Goal: Task Accomplishment & Management: Use online tool/utility

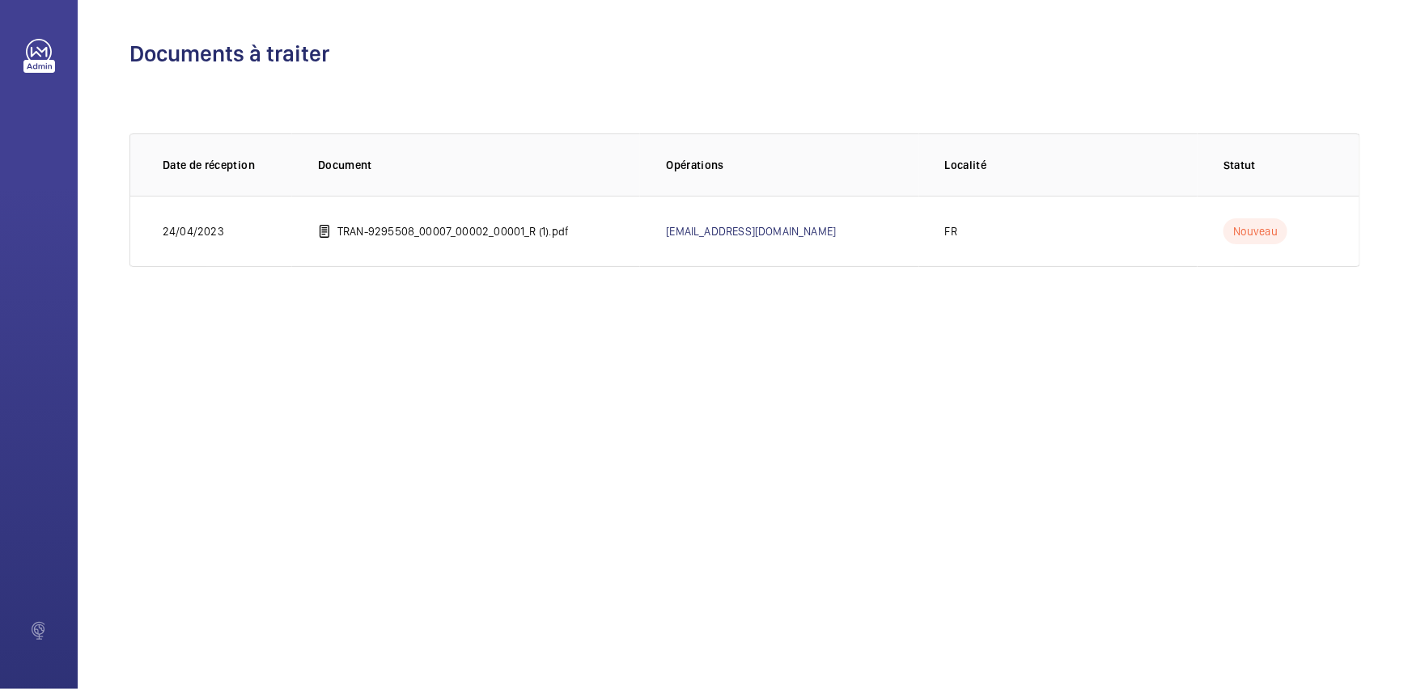
click at [1248, 473] on div "Documents à traiter 0 sur 0 Date de réception Document Opérations Localité Stat…" at bounding box center [745, 344] width 1334 height 689
click at [1254, 502] on div "Documents à traiter 0 sur 0 Date de réception Document Opérations Localité Stat…" at bounding box center [745, 344] width 1334 height 689
click at [1318, 513] on div "Documents à traiter 0 sur 0 Date de réception Document Opérations Localité Stat…" at bounding box center [745, 344] width 1334 height 689
click at [1328, 535] on div "Documents à traiter 0 sur 0 Date de réception Document Opérations Localité Stat…" at bounding box center [745, 344] width 1334 height 689
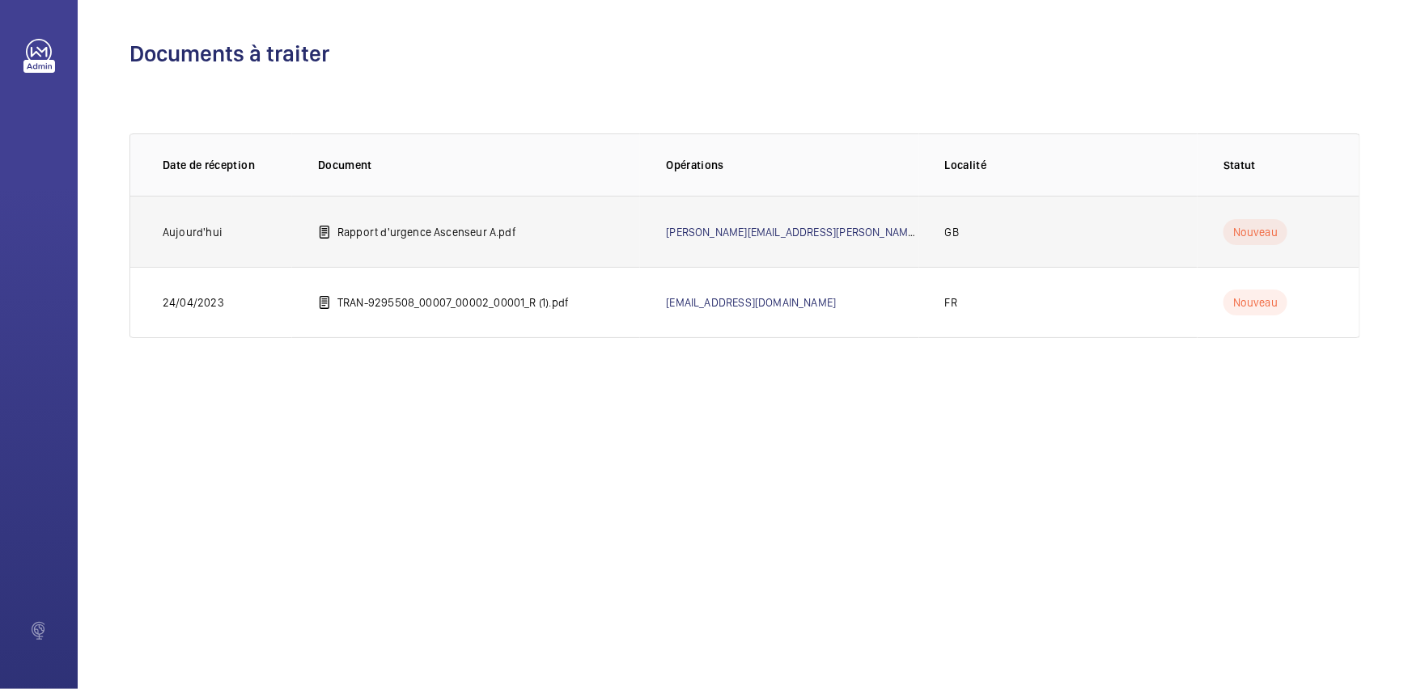
click at [439, 239] on td "Rapport d'urgence Ascenseur A.pdf" at bounding box center [466, 231] width 348 height 71
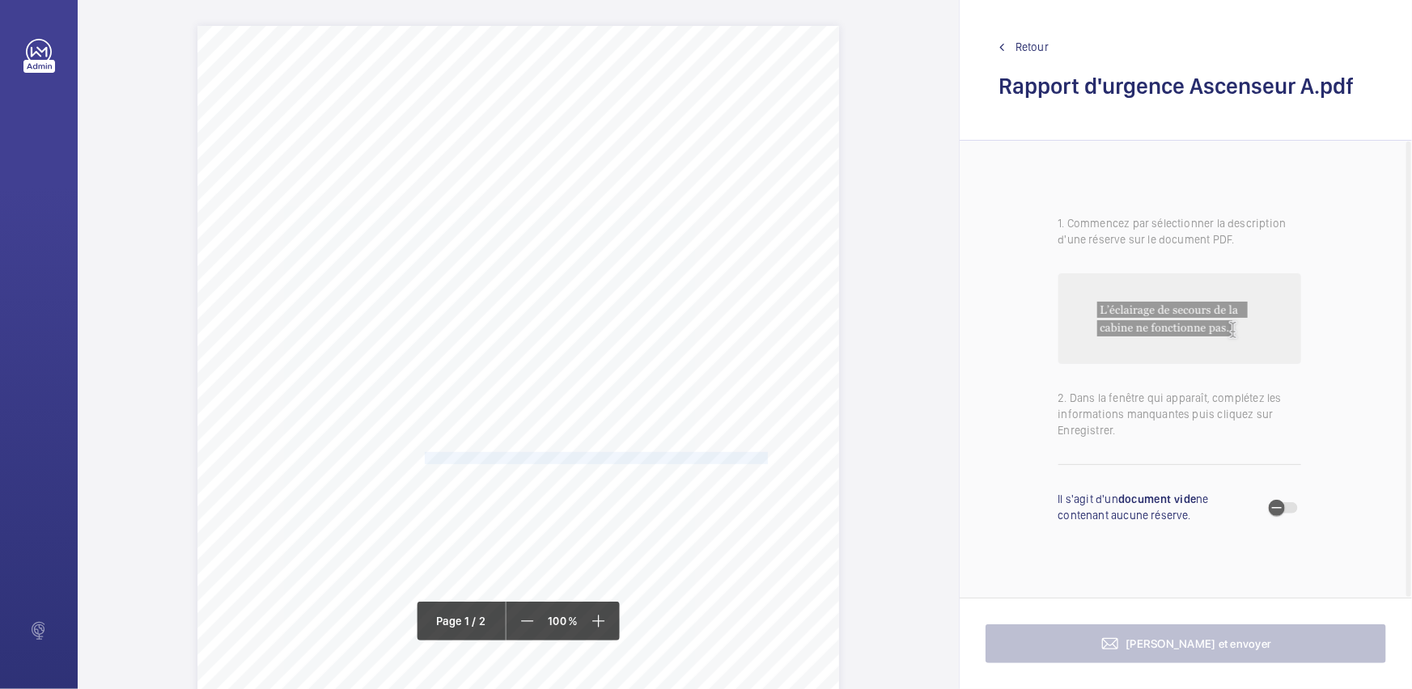
drag, startPoint x: 423, startPoint y: 454, endPoint x: 767, endPoint y: 461, distance: 343.9
click at [767, 461] on font "L'insert de guidage avant de la porte palière de la cabine élévatrice côté droi…" at bounding box center [644, 458] width 439 height 12
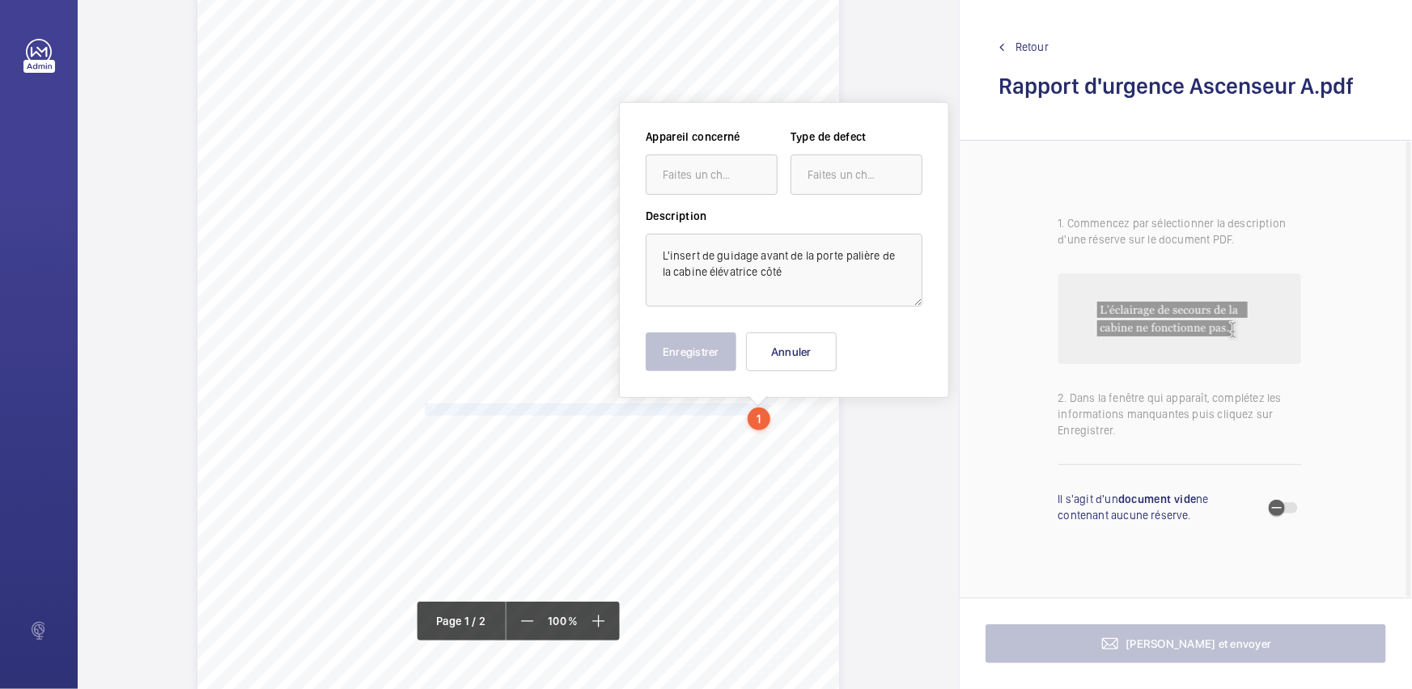
scroll to position [51, 0]
click at [714, 170] on font "Faites un choix" at bounding box center [701, 172] width 76 height 13
click at [710, 203] on div "Emergency Report" at bounding box center [711, 221] width 130 height 39
click at [892, 170] on mat-icon at bounding box center [899, 171] width 19 height 19
click at [843, 231] on div "Standard" at bounding box center [856, 222] width 130 height 40
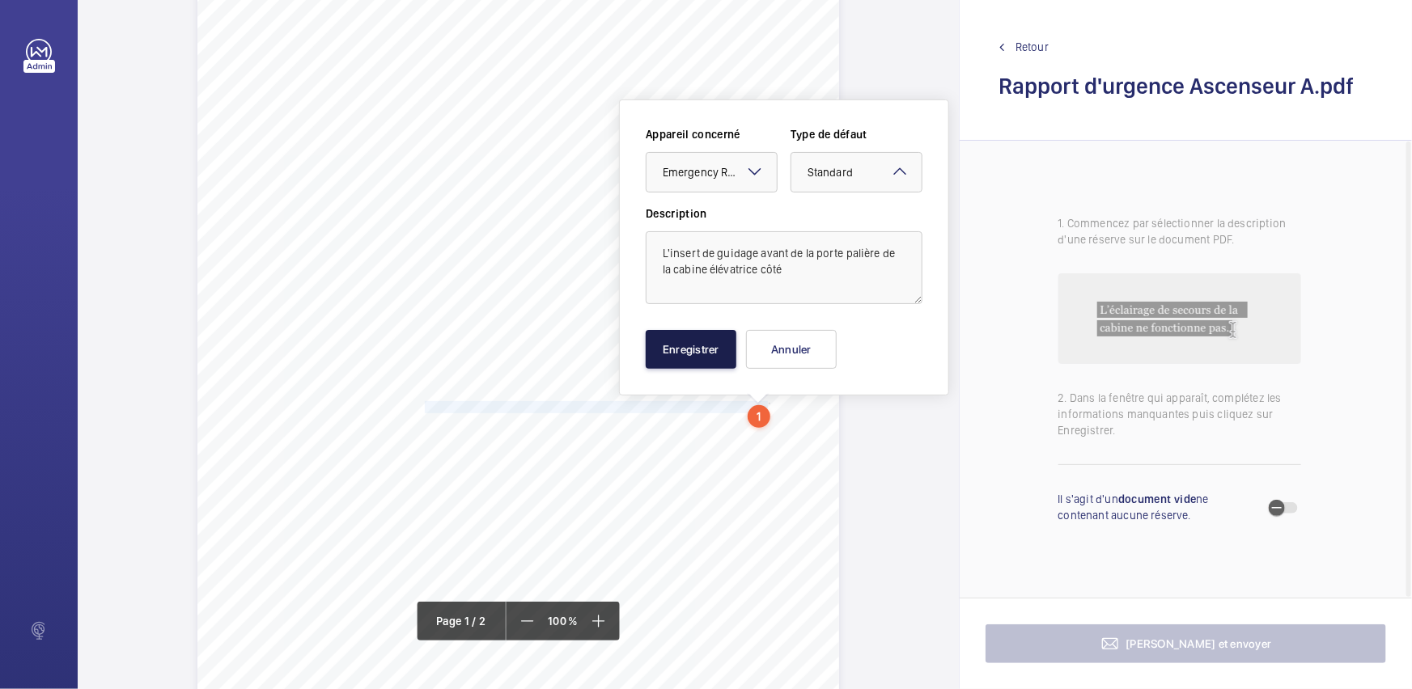
click at [700, 353] on font "Enregistrer" at bounding box center [691, 349] width 57 height 13
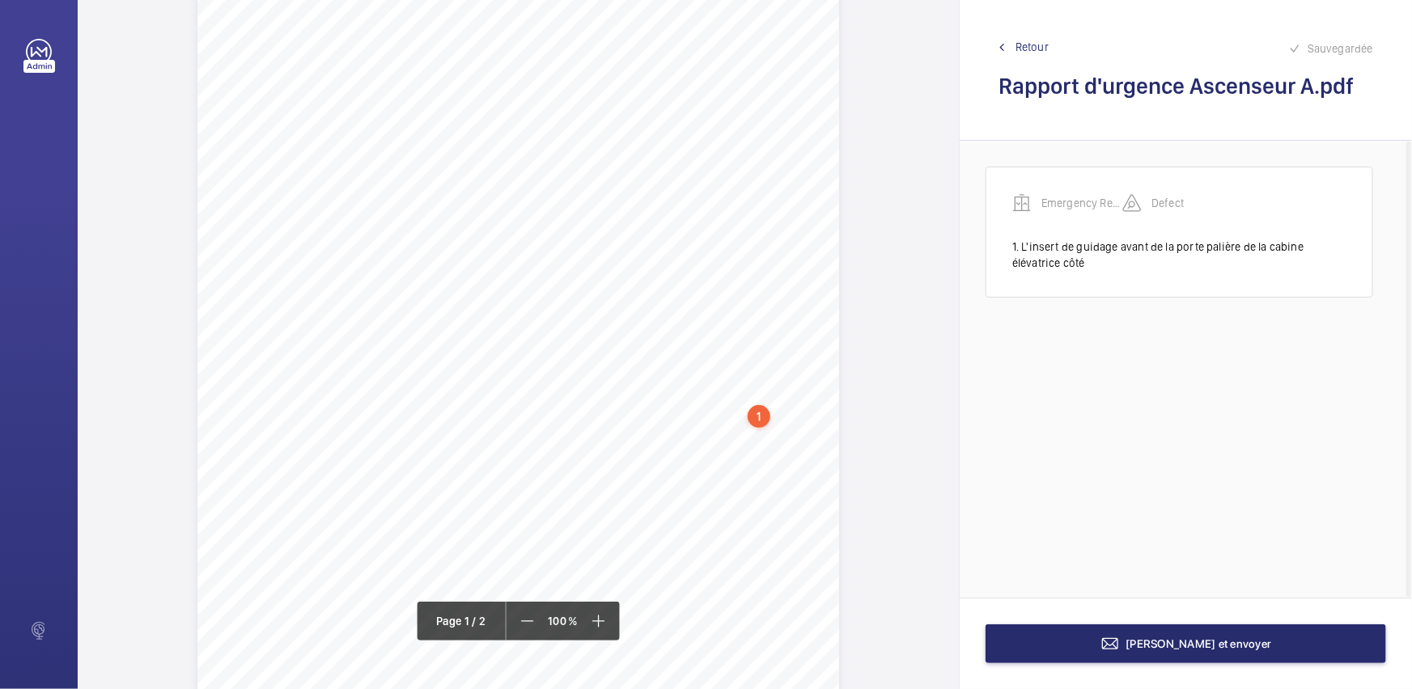
click at [755, 418] on div "1" at bounding box center [759, 416] width 23 height 23
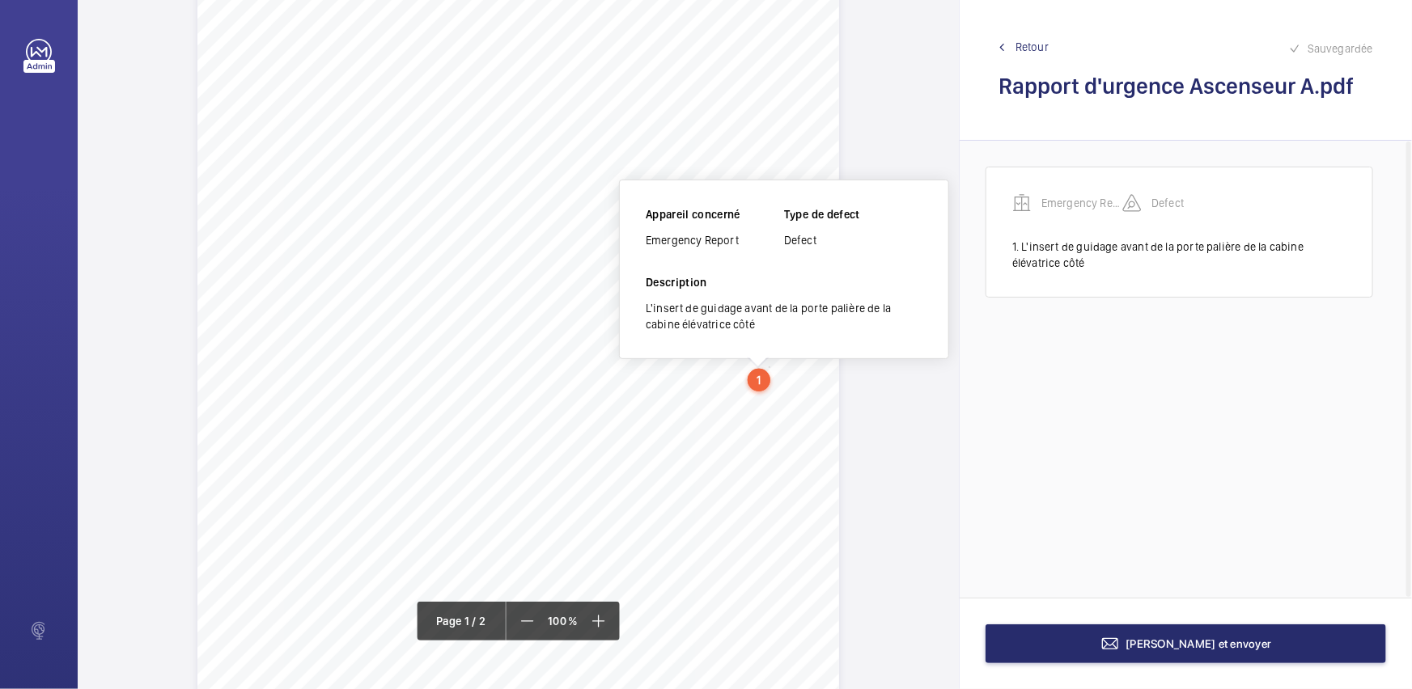
scroll to position [122, 0]
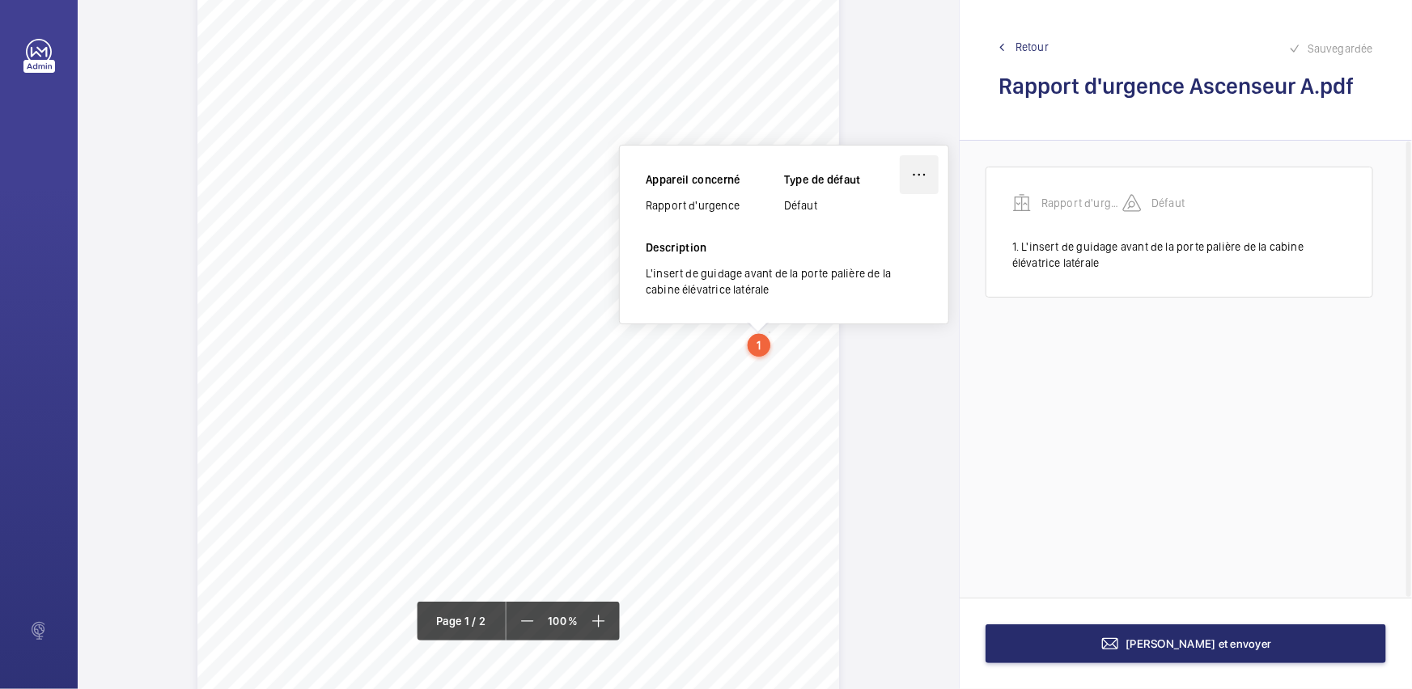
click at [927, 174] on wm-front-icon-button at bounding box center [919, 174] width 39 height 39
click at [846, 216] on font "Modificateur" at bounding box center [858, 222] width 65 height 13
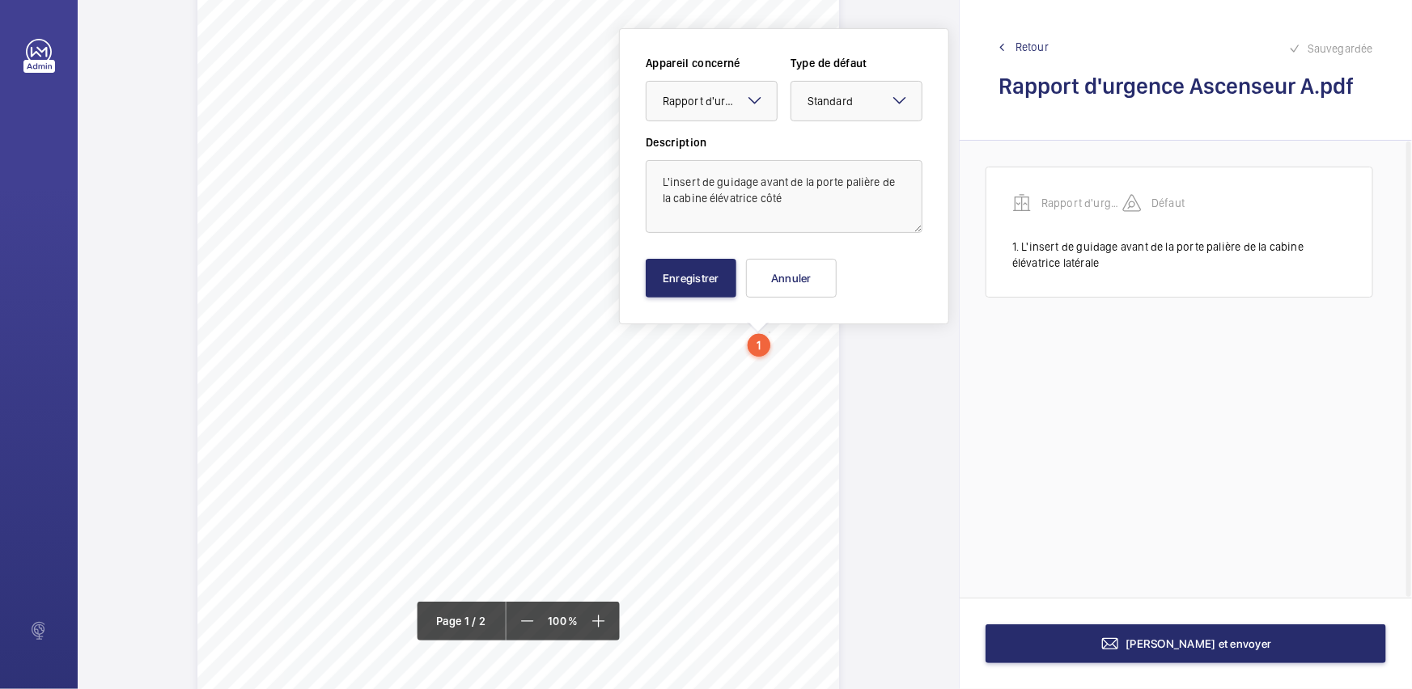
click at [425, 357] on font "A remplacer immédiatement." at bounding box center [494, 360] width 139 height 12
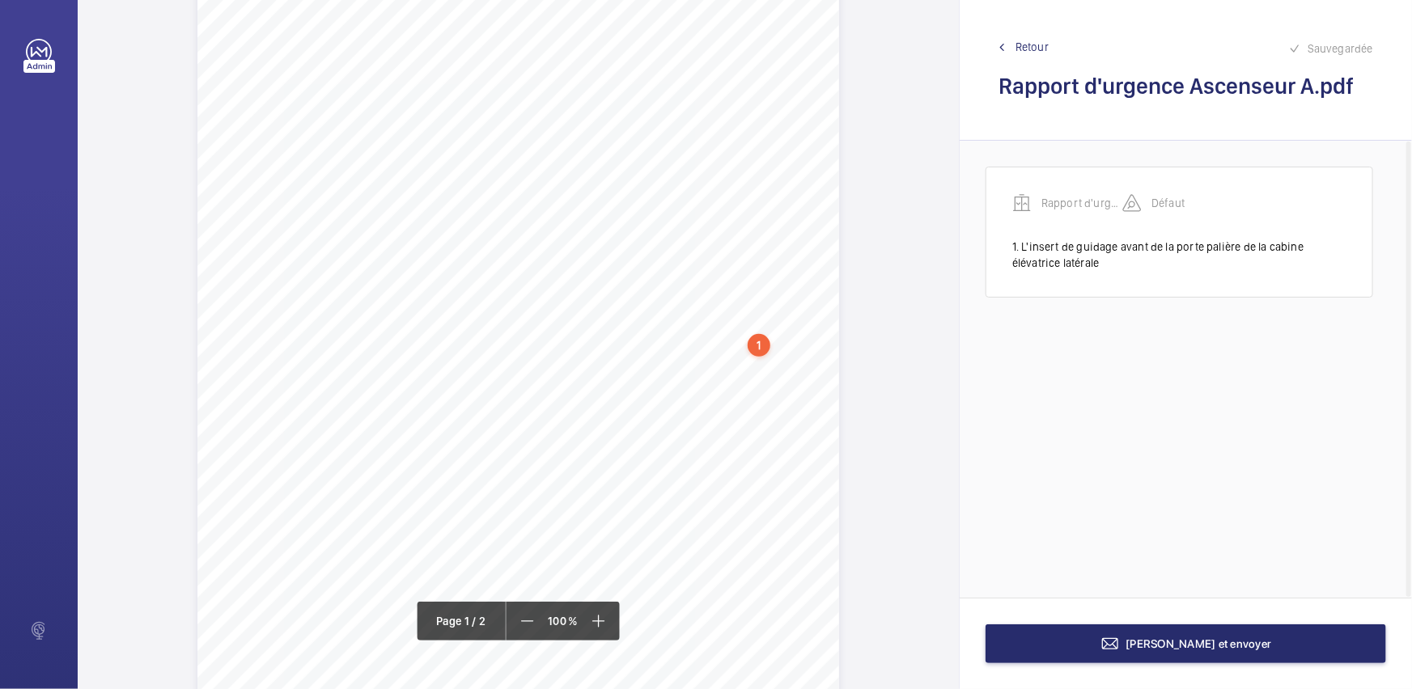
click at [761, 346] on div "1" at bounding box center [759, 345] width 23 height 23
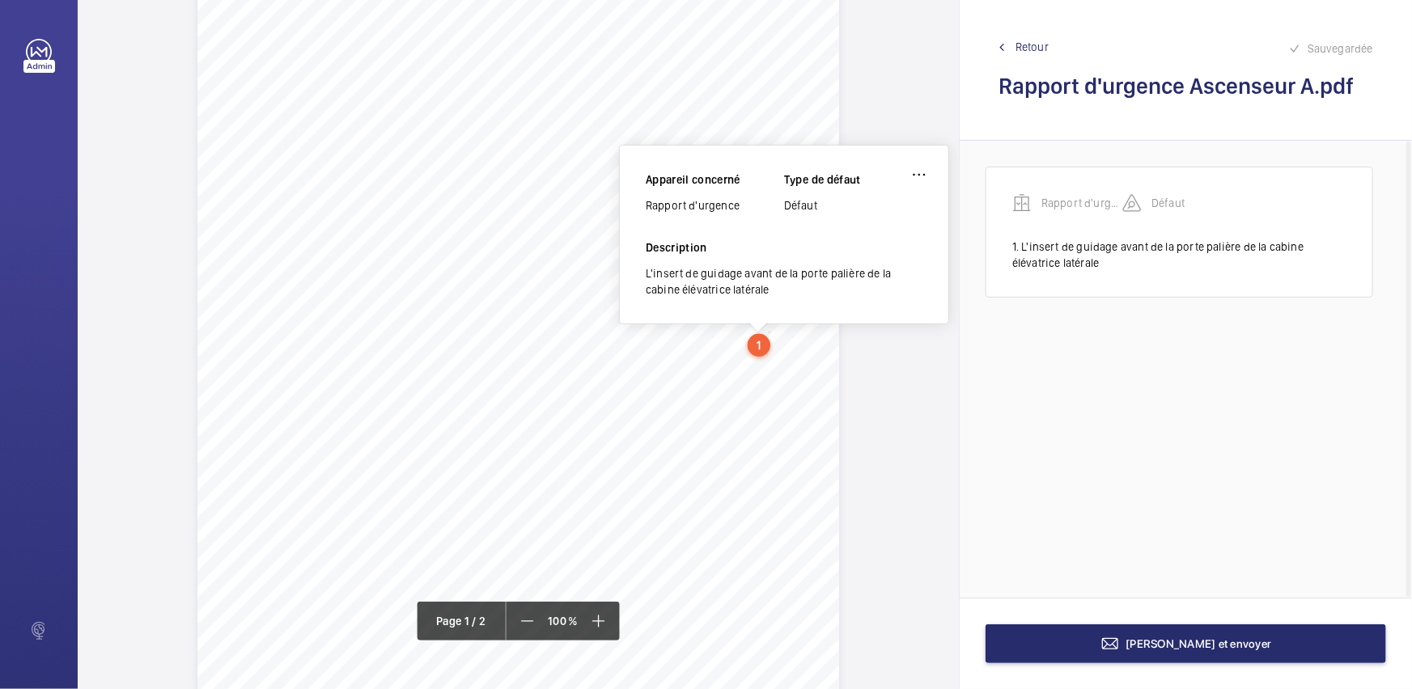
drag, startPoint x: 919, startPoint y: 176, endPoint x: 916, endPoint y: 198, distance: 22.1
click at [920, 177] on wm-front-icon-button at bounding box center [919, 174] width 39 height 39
click at [899, 258] on div "Supprimer" at bounding box center [874, 251] width 128 height 29
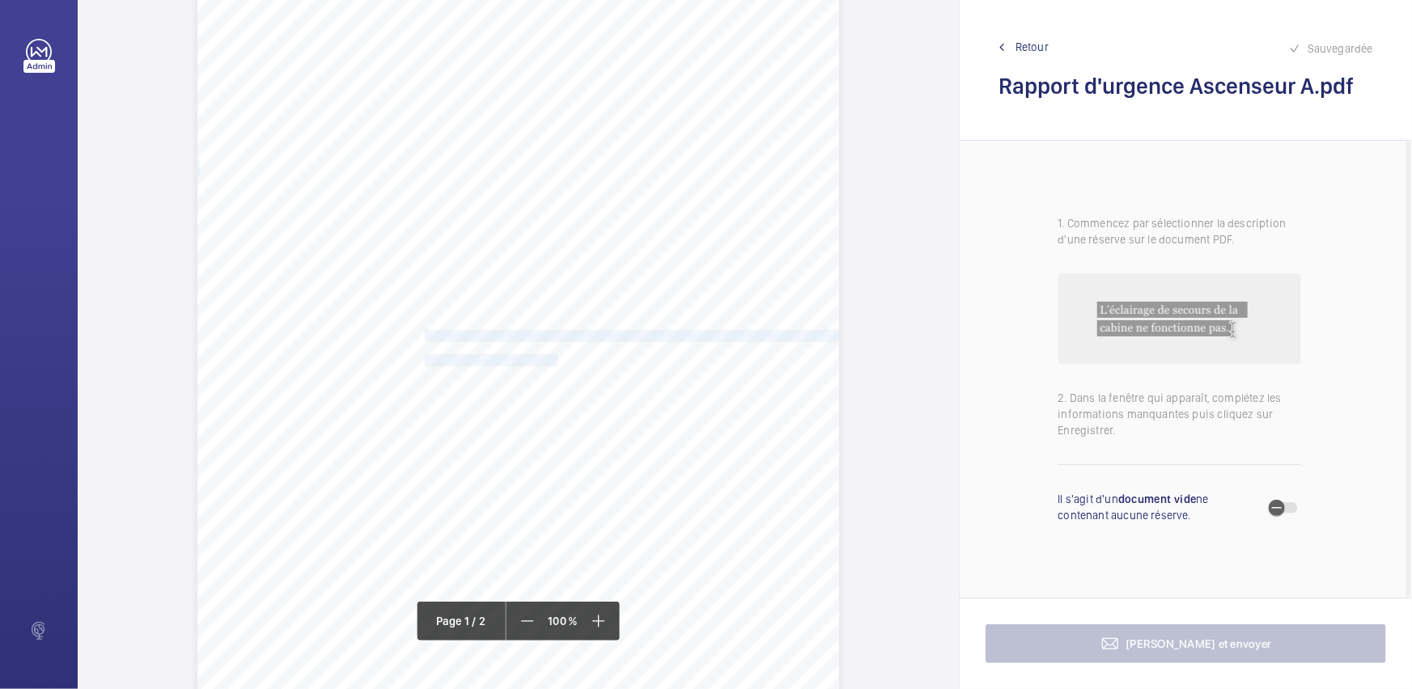
drag, startPoint x: 422, startPoint y: 333, endPoint x: 556, endPoint y: 354, distance: 135.3
click at [556, 354] on div "GU14 8JE UNITÉ [STREET_ADDRESS][PERSON_NAME], Adresse du lieu : Nom du client :…" at bounding box center [518, 358] width 642 height 908
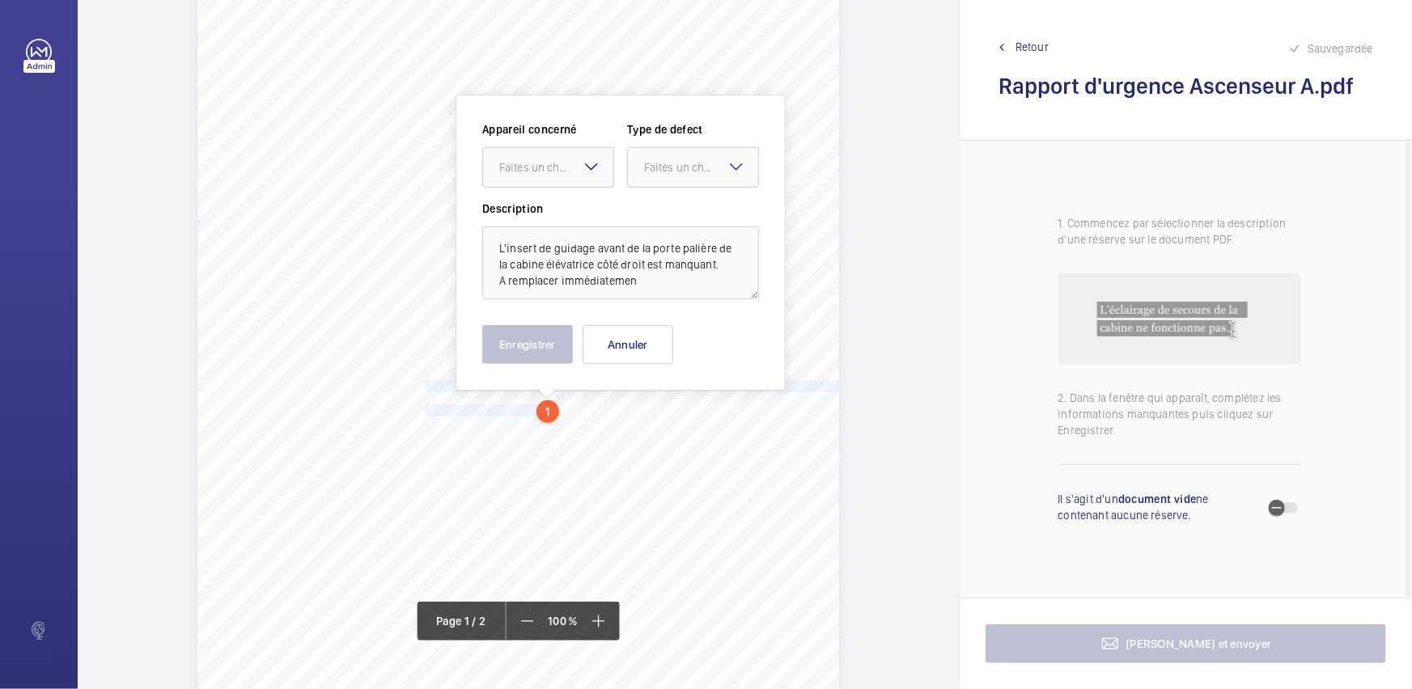
scroll to position [67, 0]
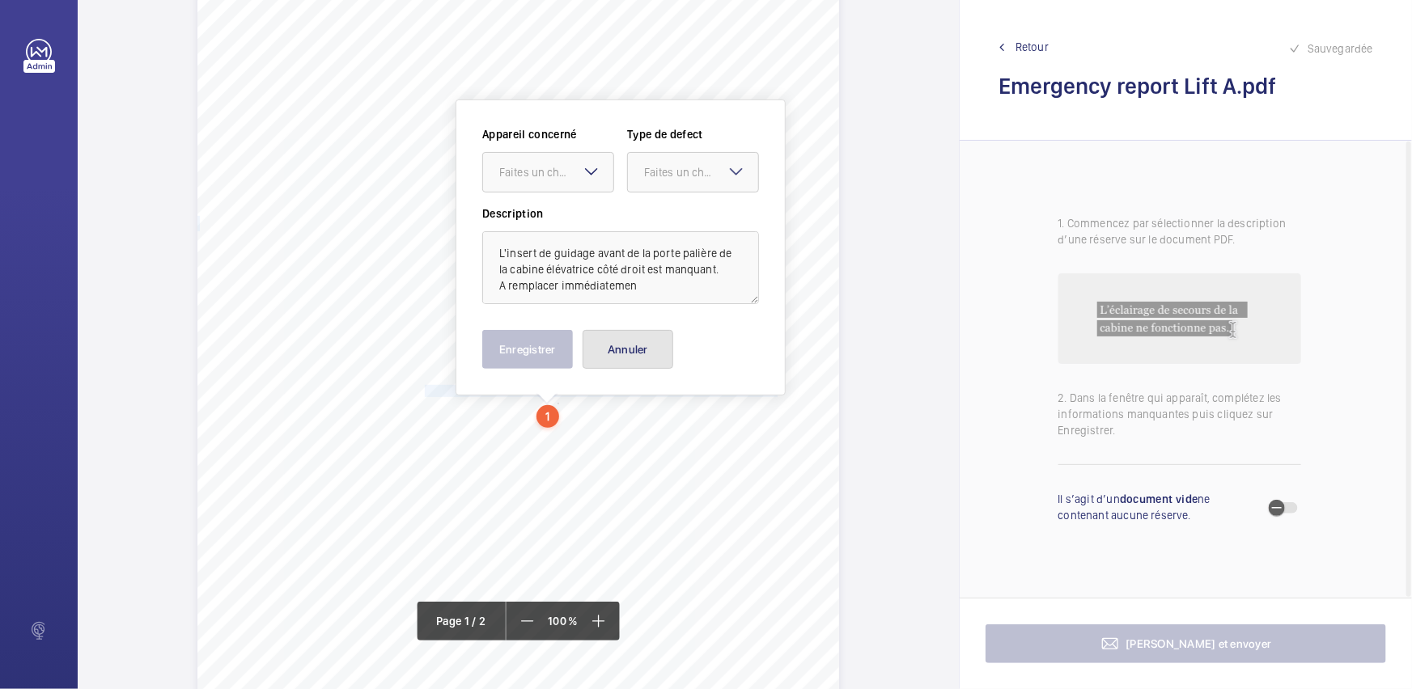
drag, startPoint x: 671, startPoint y: 344, endPoint x: 582, endPoint y: 388, distance: 99.1
click at [671, 344] on button "Annuler" at bounding box center [628, 349] width 91 height 39
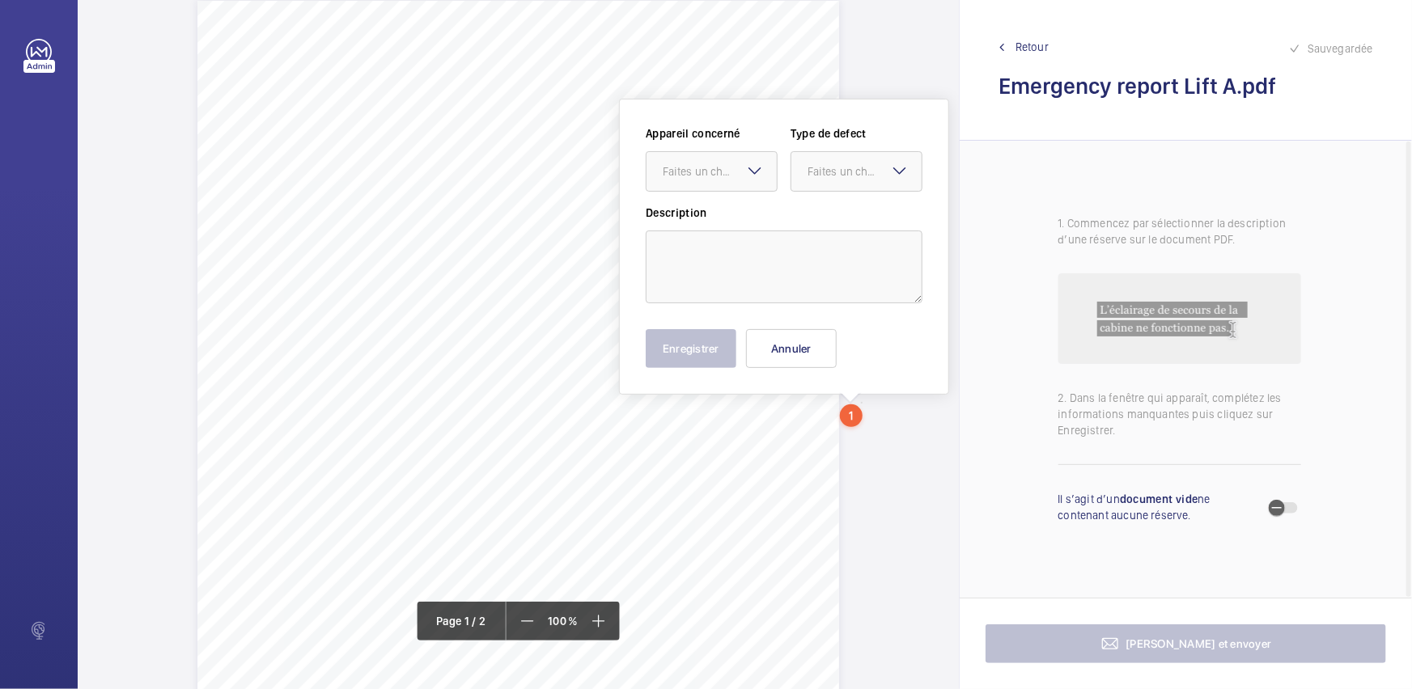
scroll to position [24, 0]
click at [789, 345] on button "Annuler" at bounding box center [791, 349] width 91 height 39
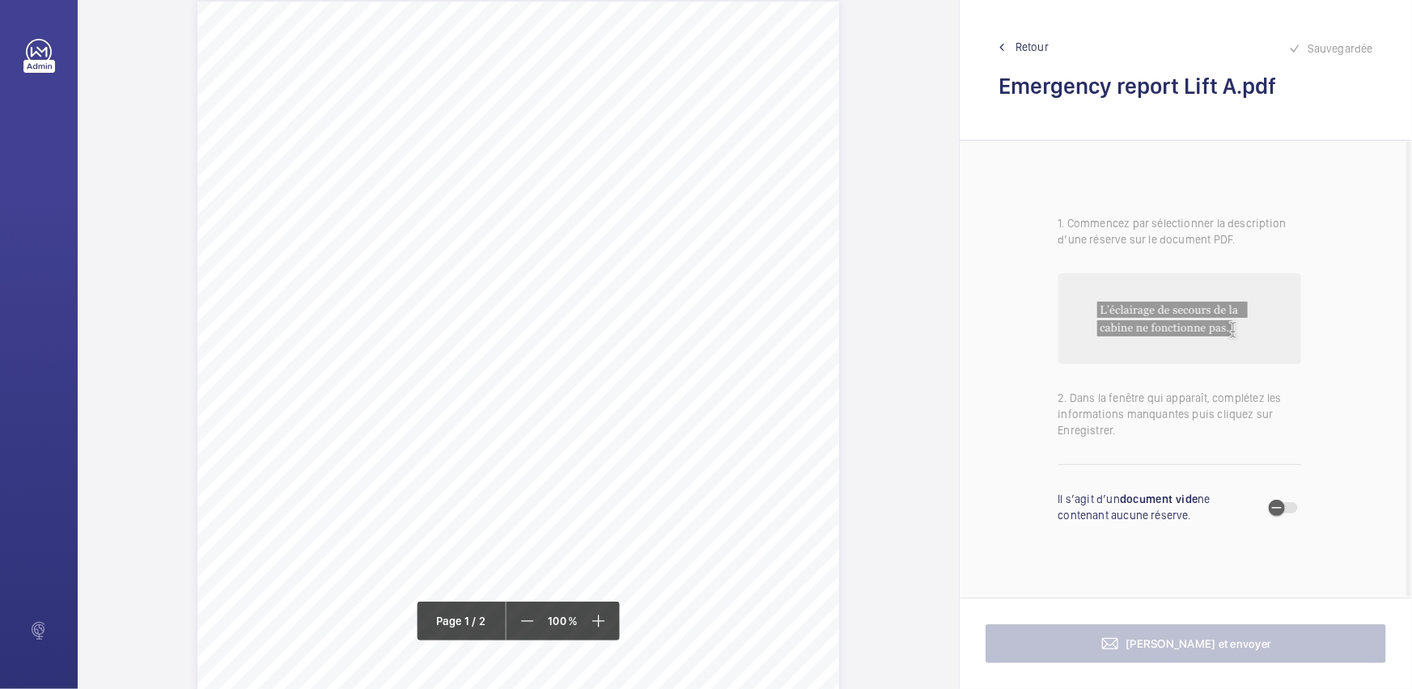
click at [421, 432] on div "GU14 8JE [STREET_ADDRESS][PERSON_NAME], , Location Address: Client Name: Postco…" at bounding box center [518, 456] width 642 height 908
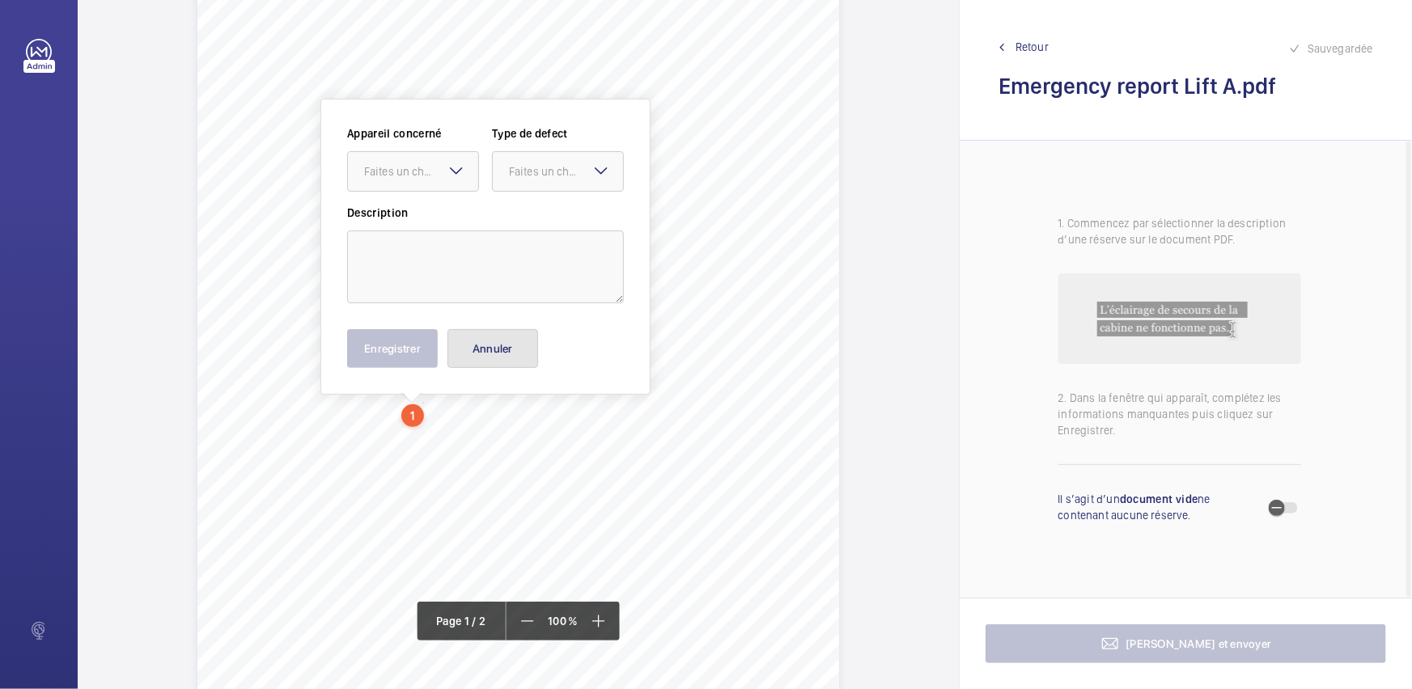
click at [502, 363] on button "Annuler" at bounding box center [492, 348] width 91 height 39
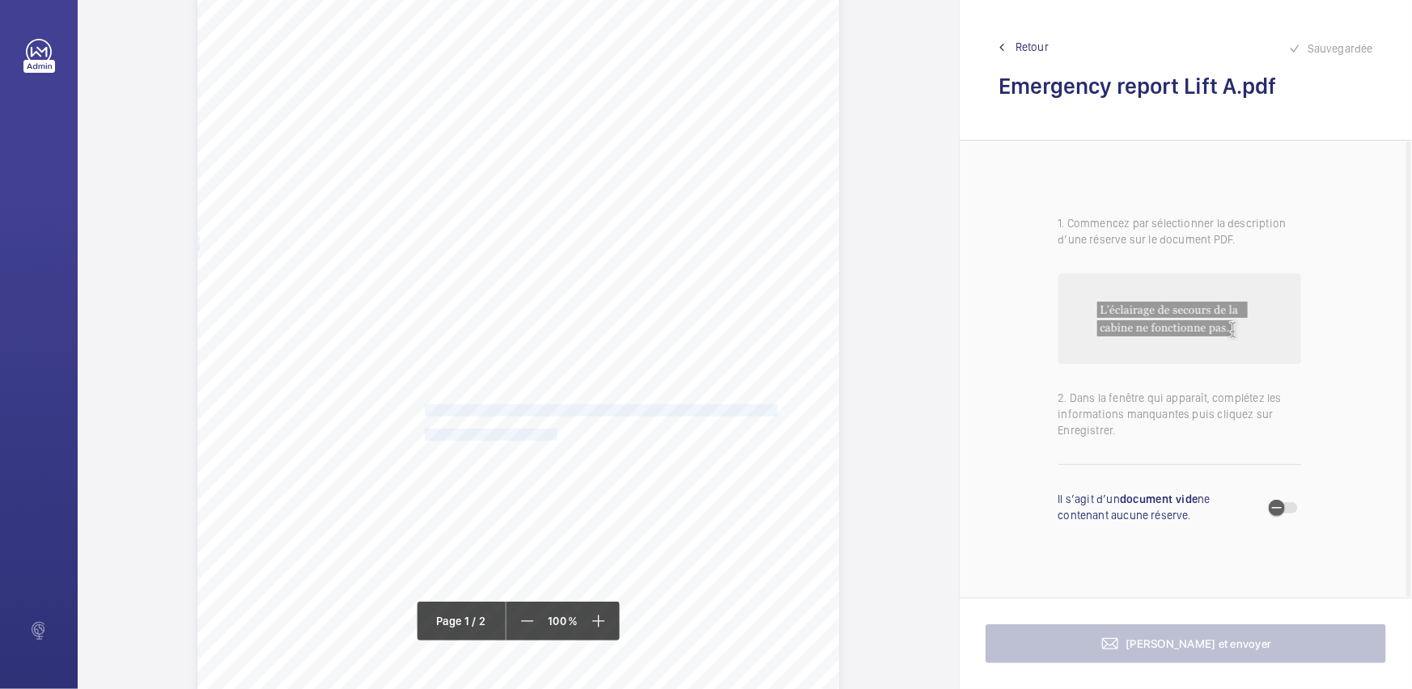
drag, startPoint x: 423, startPoint y: 408, endPoint x: 555, endPoint y: 432, distance: 134.1
click at [555, 432] on div "GU14 8JE [STREET_ADDRESS][PERSON_NAME], , Location Address: Client Name: Postco…" at bounding box center [518, 432] width 642 height 908
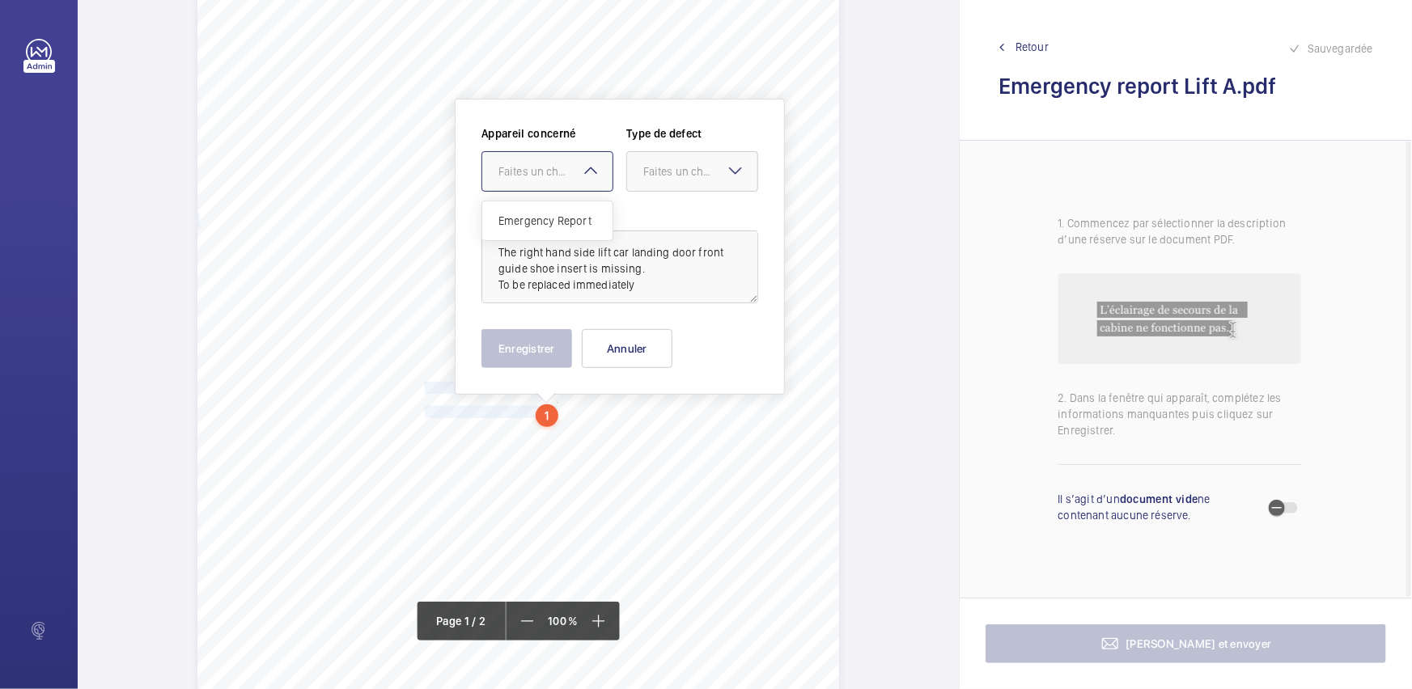
drag, startPoint x: 594, startPoint y: 176, endPoint x: 585, endPoint y: 222, distance: 46.2
click at [594, 177] on mat-icon at bounding box center [590, 170] width 19 height 19
click at [585, 222] on span "Emergency Report" at bounding box center [547, 221] width 98 height 16
click at [697, 170] on div "Faites un choix" at bounding box center [700, 171] width 114 height 16
click at [688, 218] on span "Standard" at bounding box center [692, 221] width 98 height 16
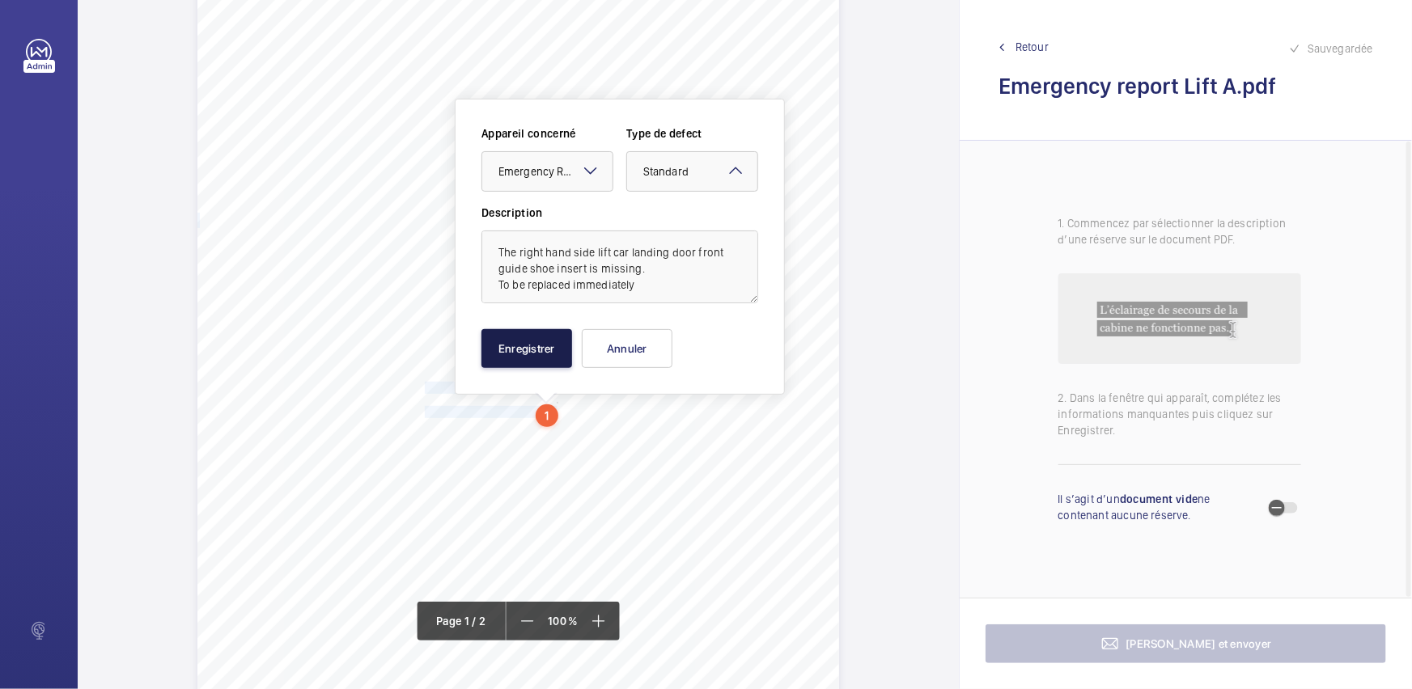
click at [550, 345] on button "Enregistrer" at bounding box center [526, 348] width 91 height 39
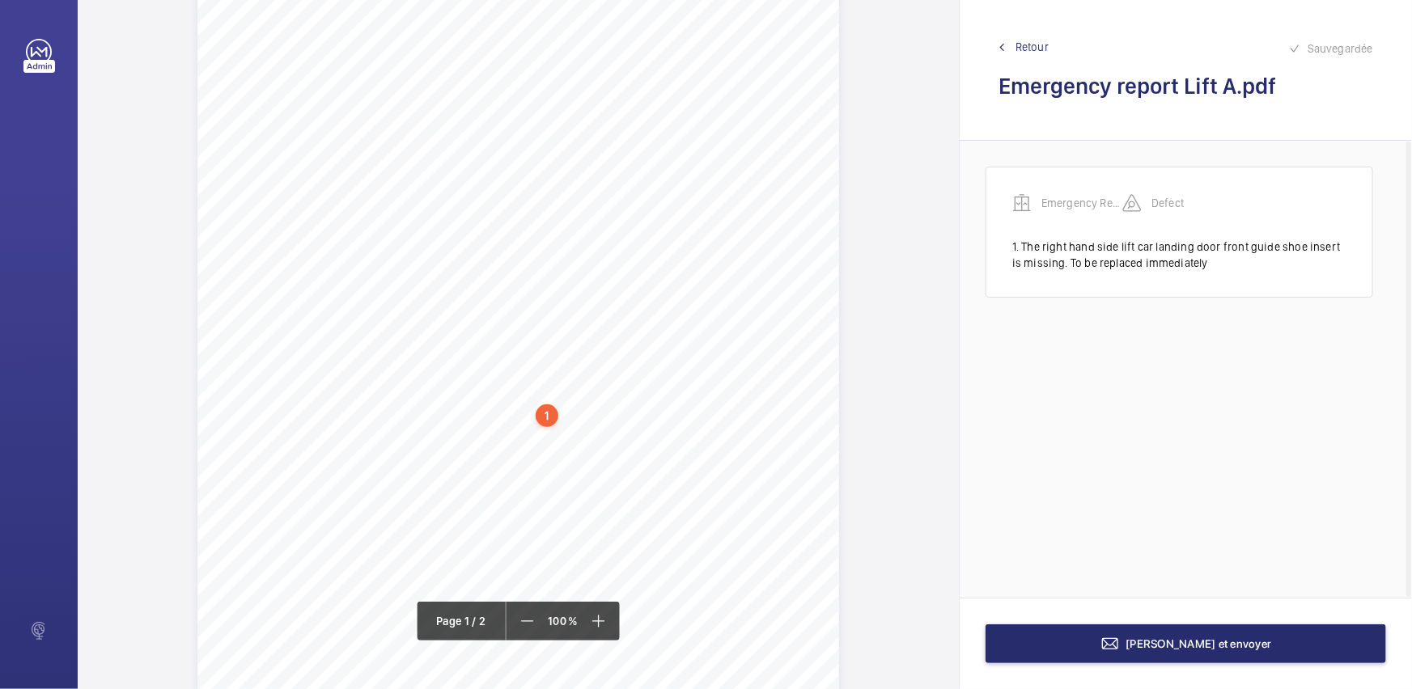
click at [545, 413] on div "1" at bounding box center [547, 416] width 23 height 23
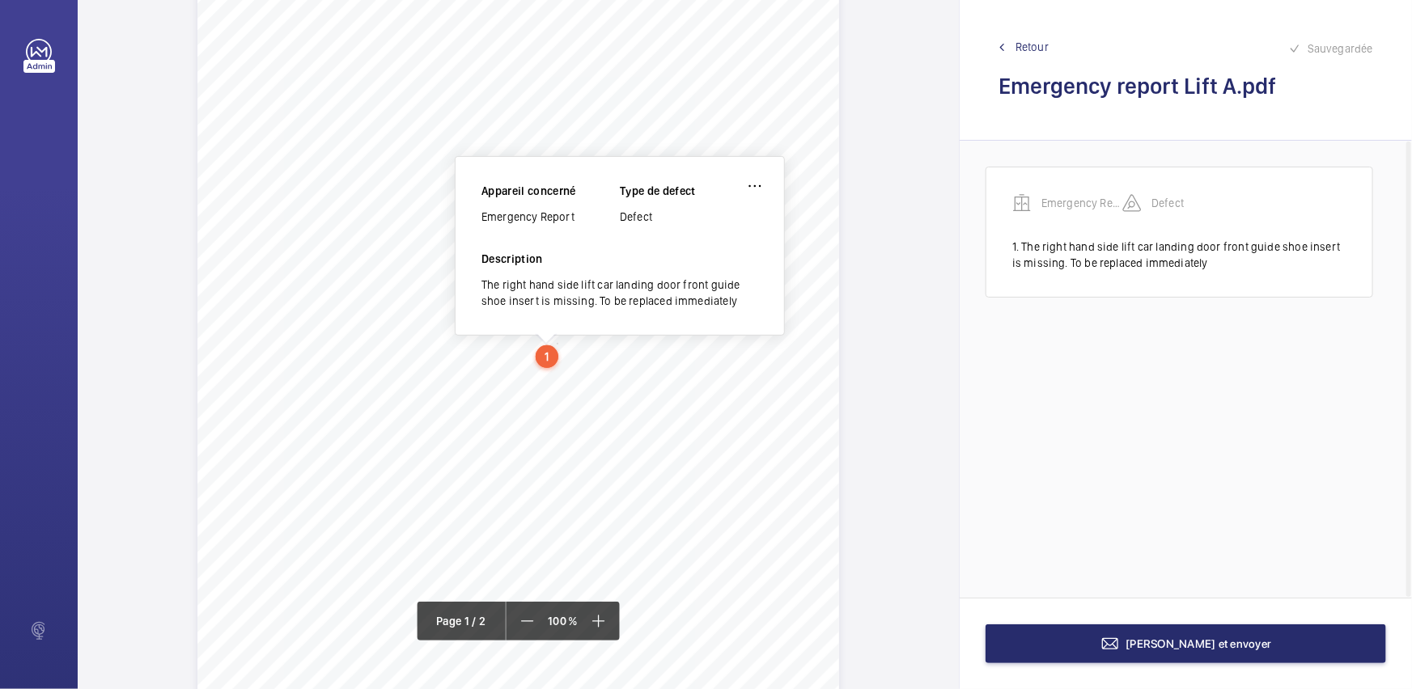
scroll to position [142, 0]
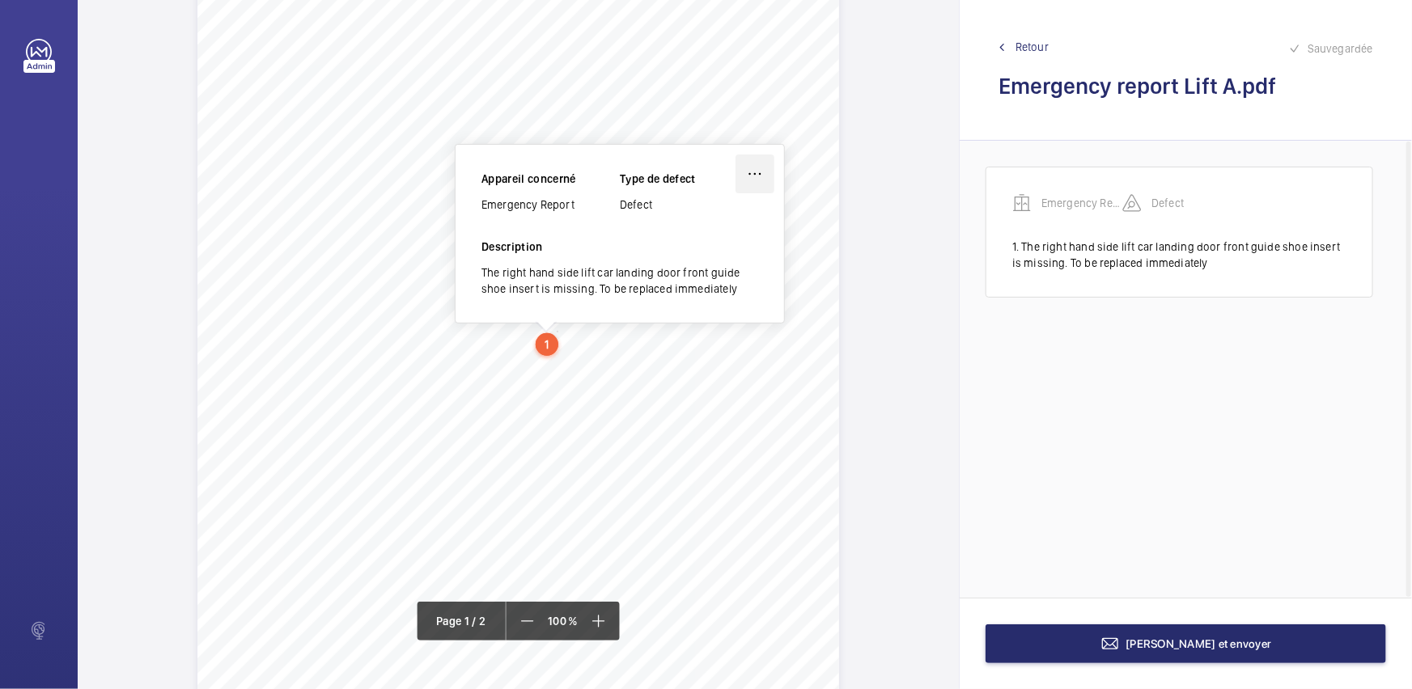
click at [757, 176] on wm-front-icon-button at bounding box center [754, 174] width 39 height 39
click at [740, 214] on div "Modifier" at bounding box center [710, 221] width 128 height 29
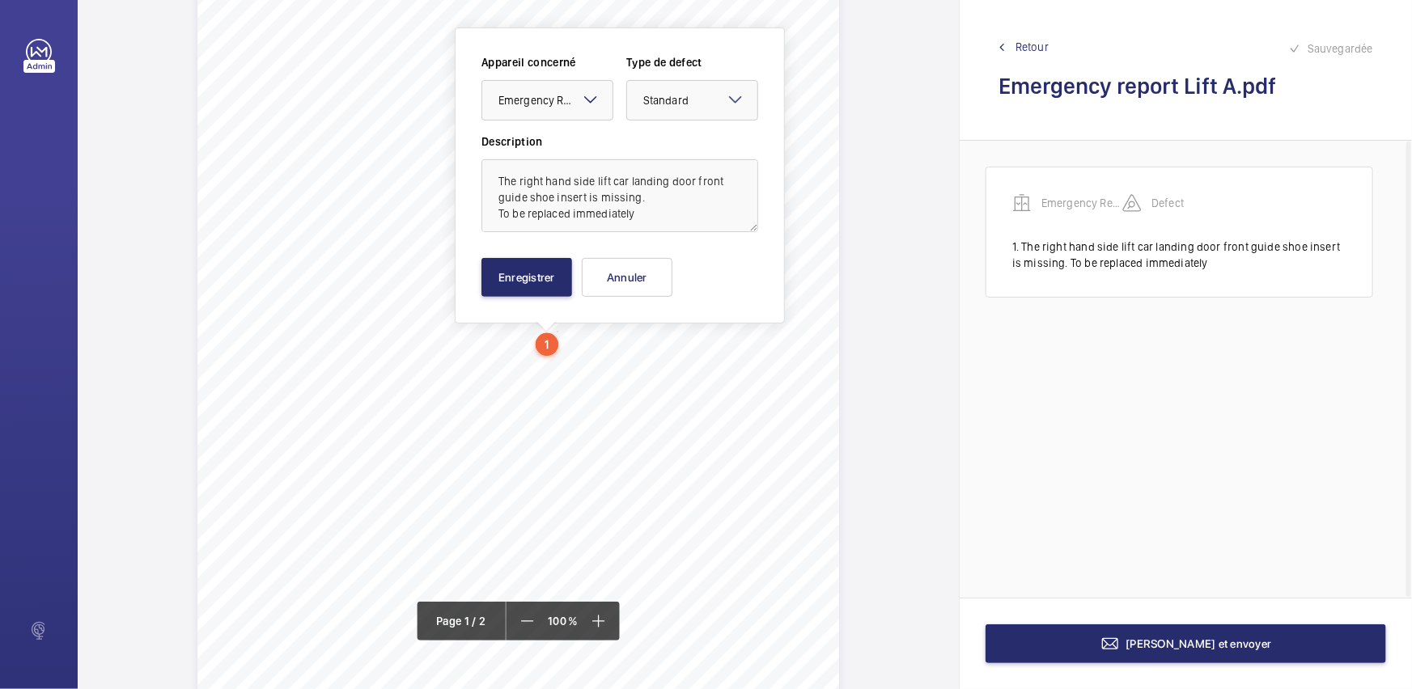
drag, startPoint x: 730, startPoint y: 106, endPoint x: 729, endPoint y: 121, distance: 15.4
click at [729, 106] on mat-icon at bounding box center [735, 99] width 19 height 19
click at [703, 193] on span "Immédiat" at bounding box center [692, 189] width 98 height 16
click at [558, 273] on button "Enregistrer" at bounding box center [526, 277] width 91 height 39
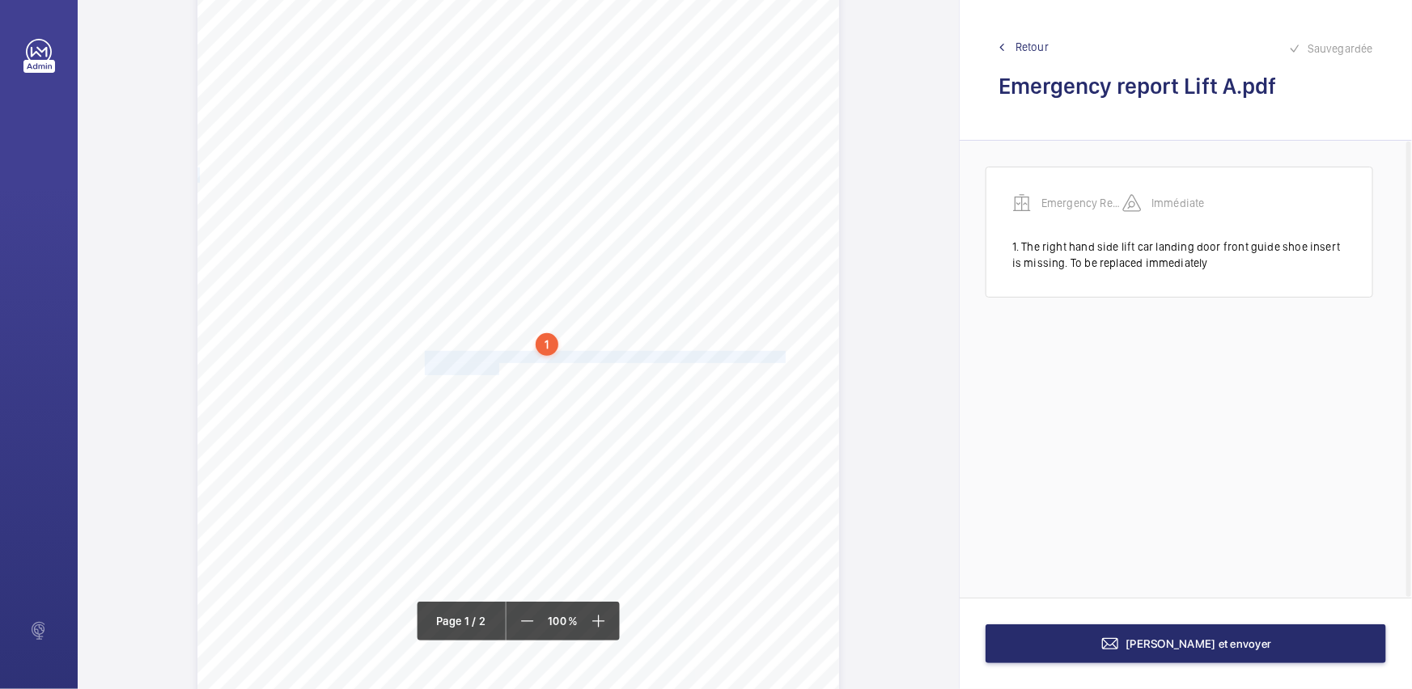
drag, startPoint x: 424, startPoint y: 354, endPoint x: 498, endPoint y: 364, distance: 75.2
click at [498, 364] on div "GU14 8JE [STREET_ADDRESS][PERSON_NAME], , Location Address: Client Name: Postco…" at bounding box center [518, 338] width 642 height 908
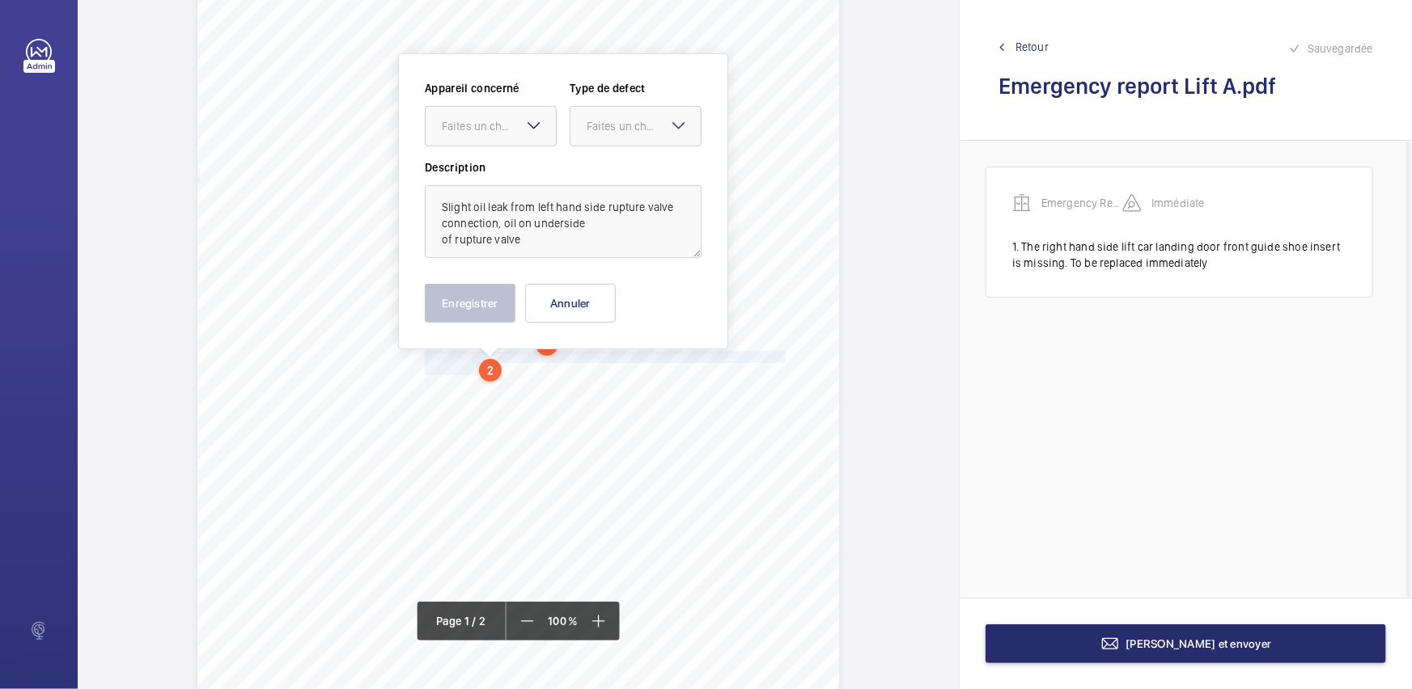
scroll to position [96, 0]
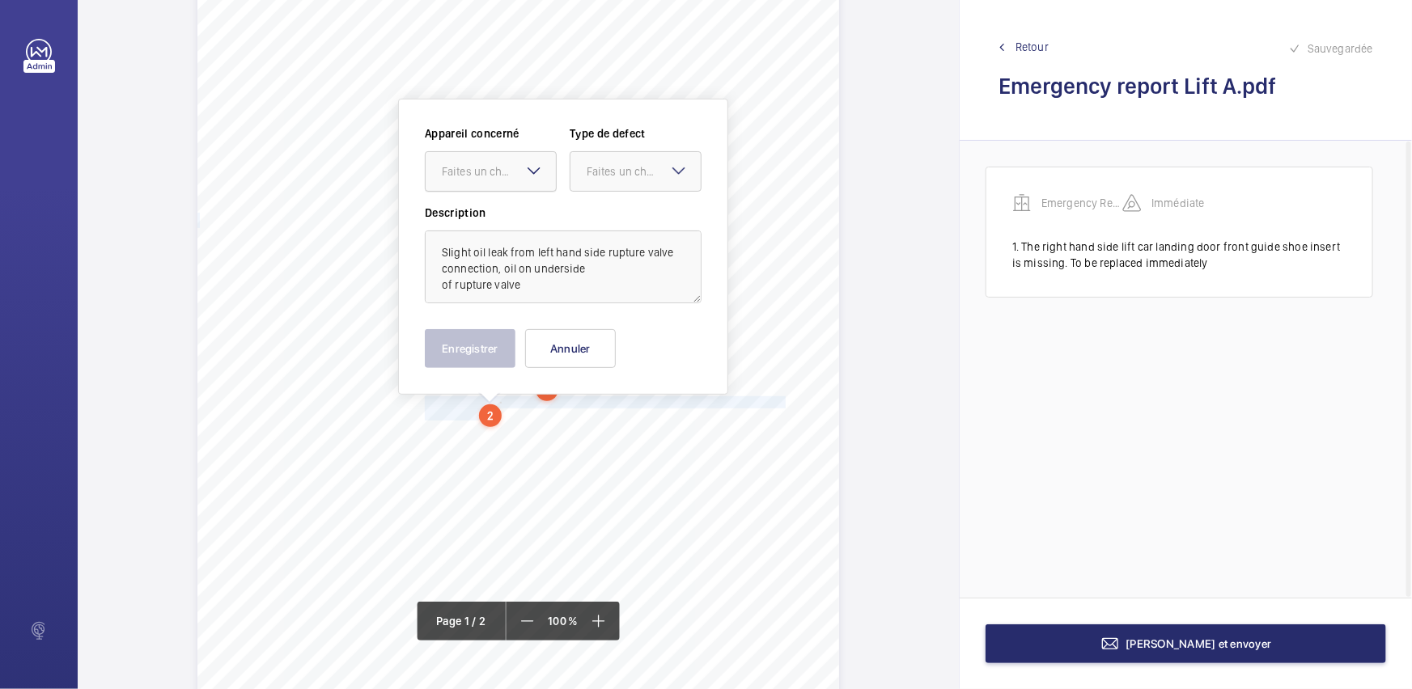
drag, startPoint x: 518, startPoint y: 167, endPoint x: 518, endPoint y: 176, distance: 8.9
click at [518, 169] on div "Faites un choix" at bounding box center [499, 171] width 114 height 16
click at [514, 208] on div "Emergency Report" at bounding box center [491, 220] width 130 height 39
drag, startPoint x: 625, startPoint y: 167, endPoint x: 628, endPoint y: 199, distance: 31.7
click at [625, 172] on div "Faites un choix" at bounding box center [644, 171] width 114 height 16
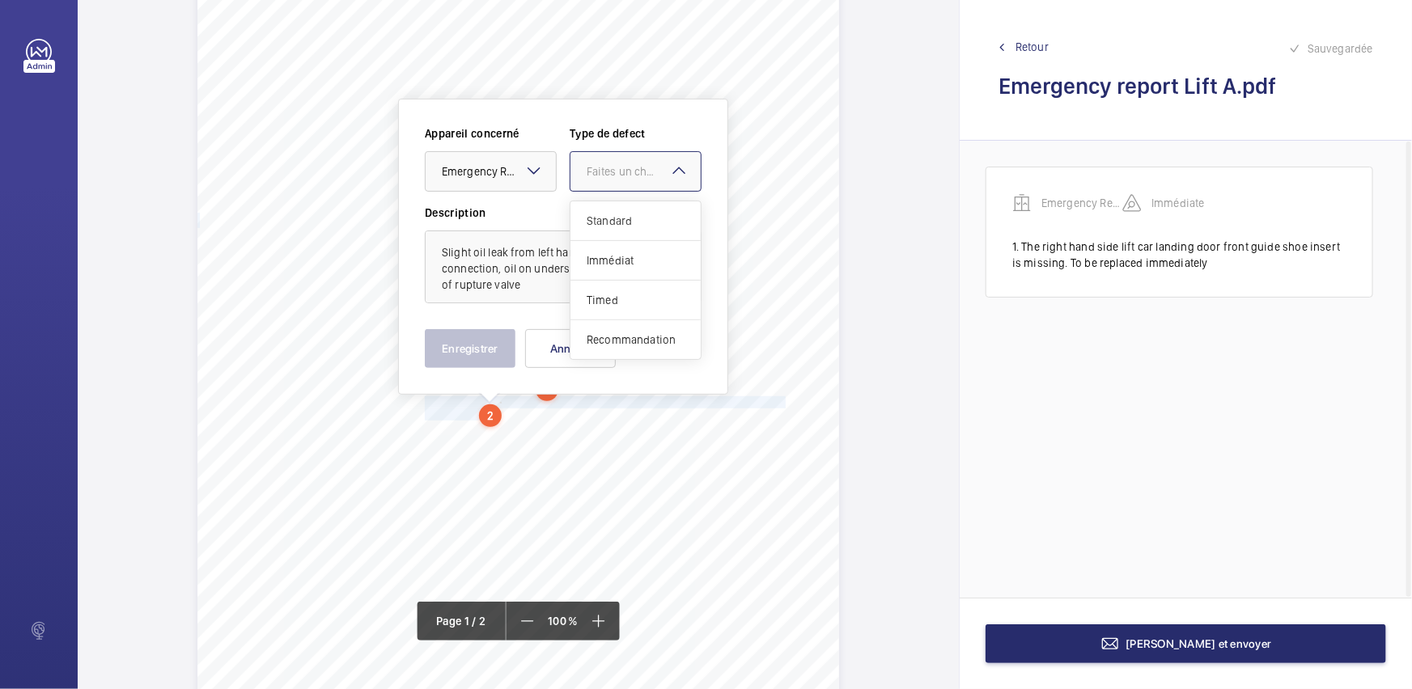
click at [628, 201] on ng-dropdown-panel "Standard Immédiat Timed Recommandation" at bounding box center [636, 280] width 132 height 159
click at [634, 215] on span "Standard" at bounding box center [636, 221] width 98 height 16
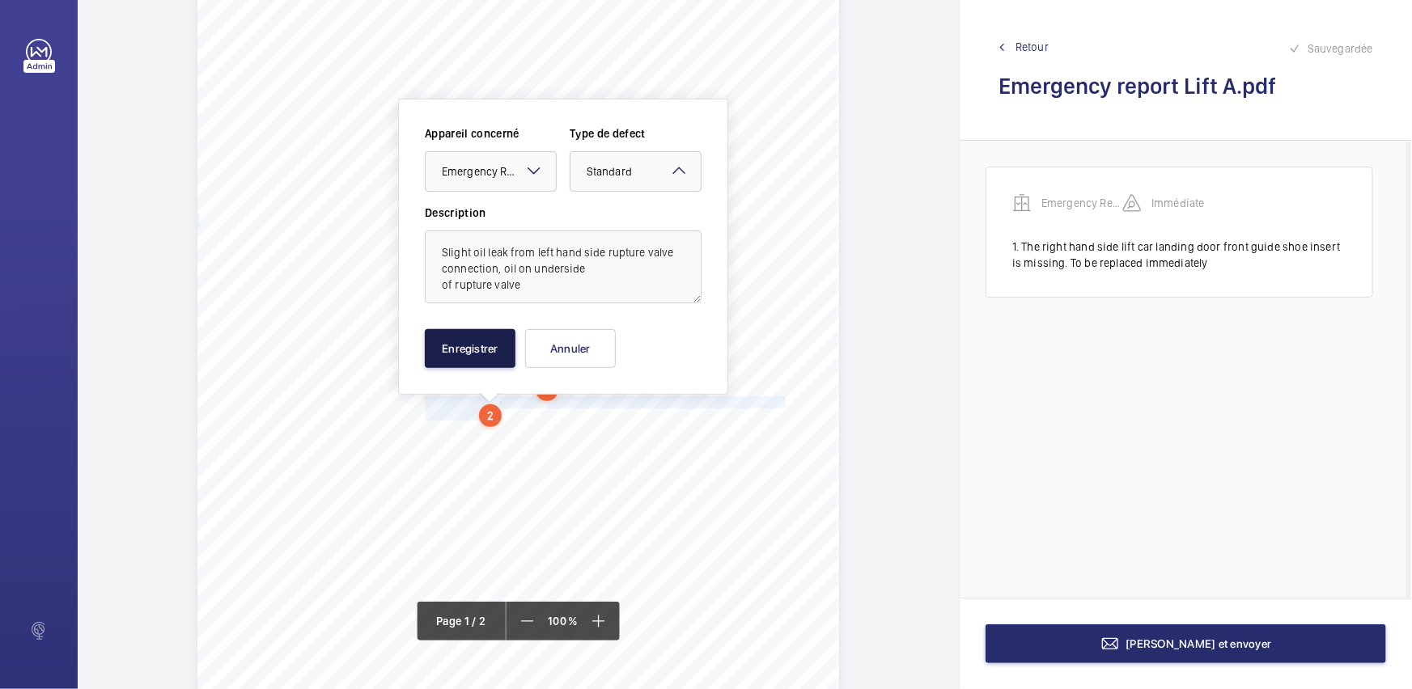
click at [499, 340] on button "Enregistrer" at bounding box center [470, 348] width 91 height 39
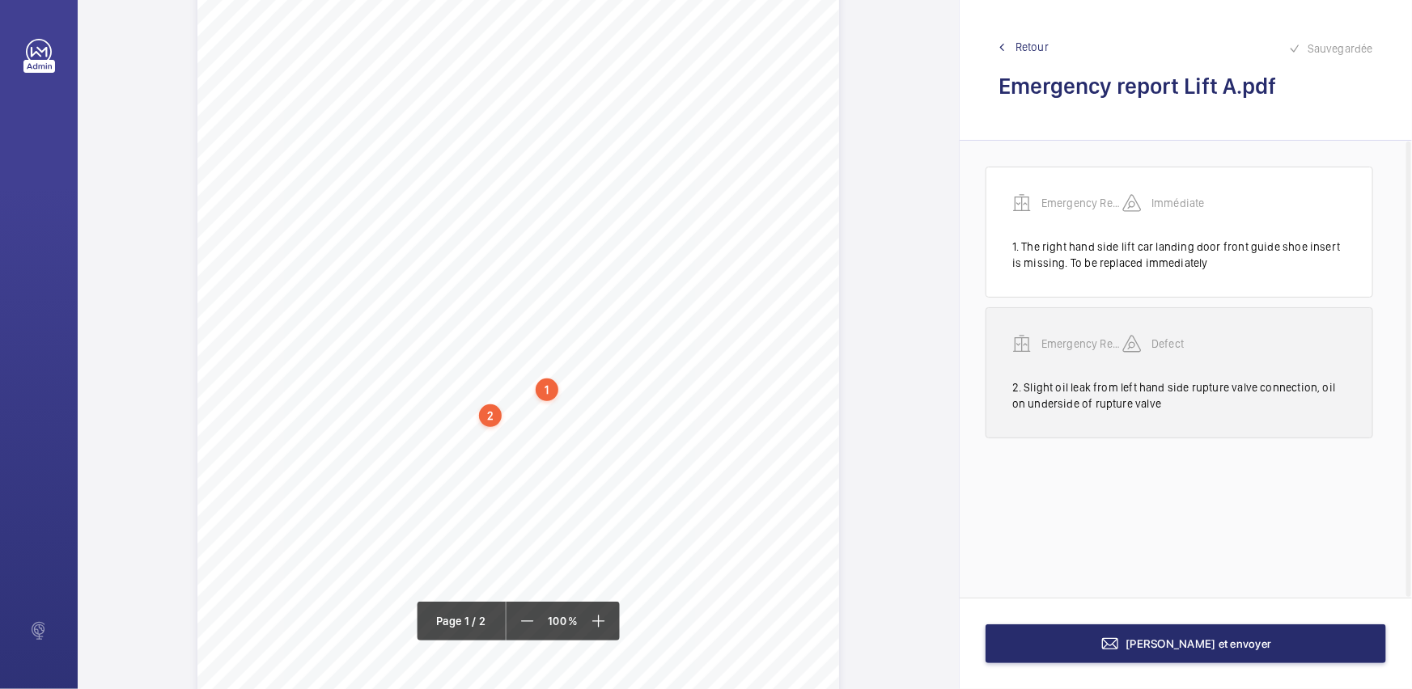
click at [1179, 397] on div "2. Slight oil leak from left hand side rupture valve connection, oil on undersi…" at bounding box center [1179, 395] width 334 height 32
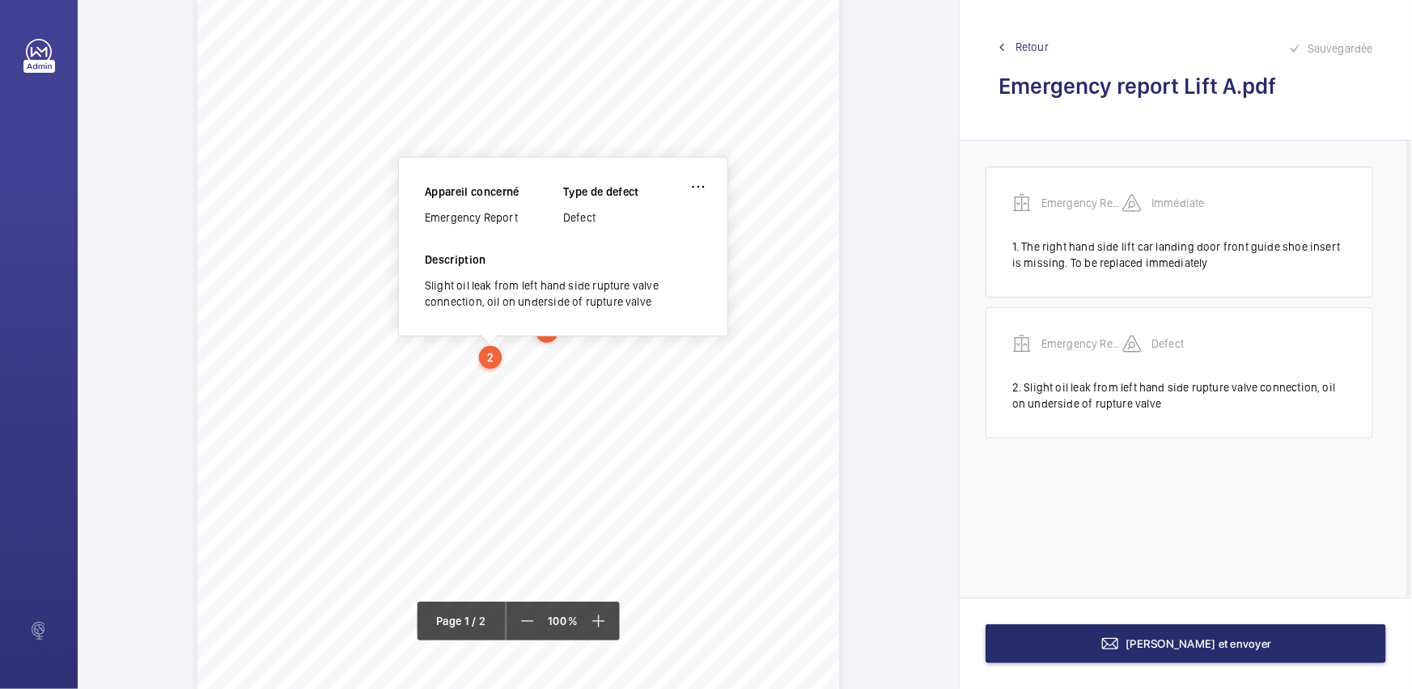
scroll to position [167, 0]
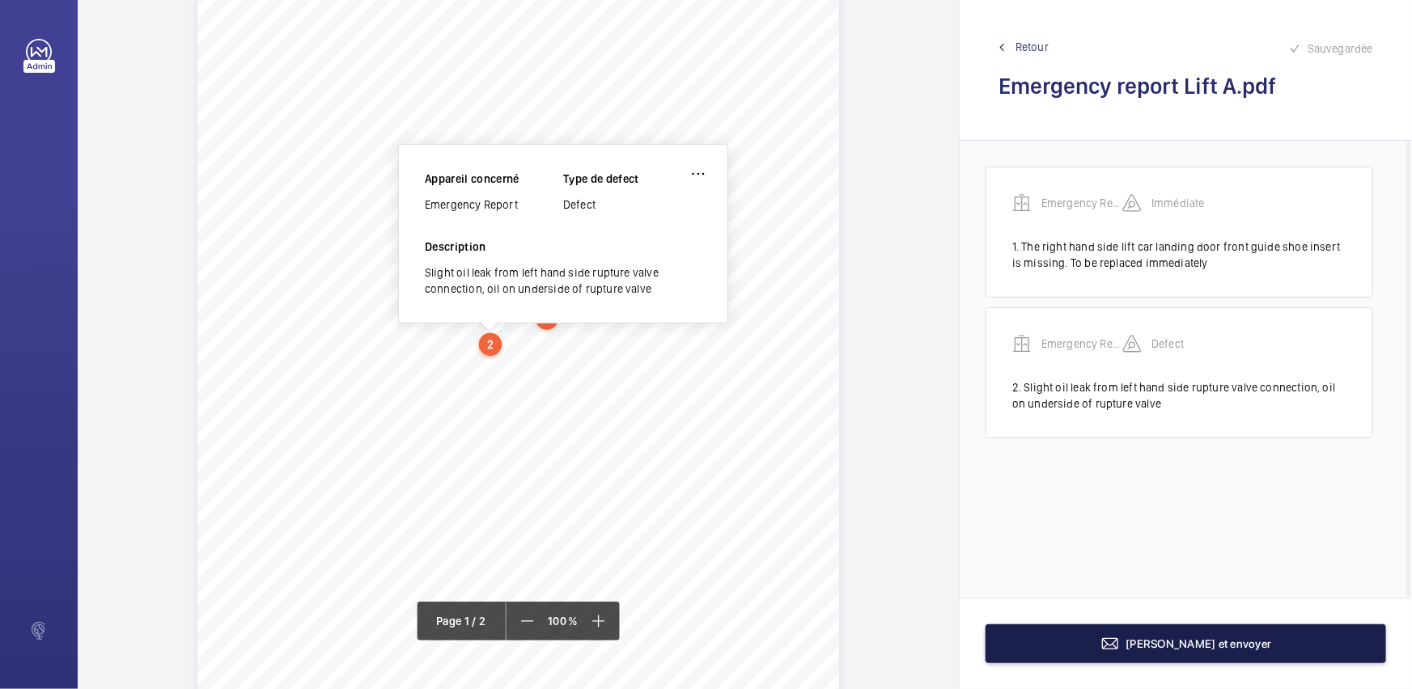
click at [1070, 639] on button "[PERSON_NAME] et envoyer" at bounding box center [1185, 644] width 401 height 39
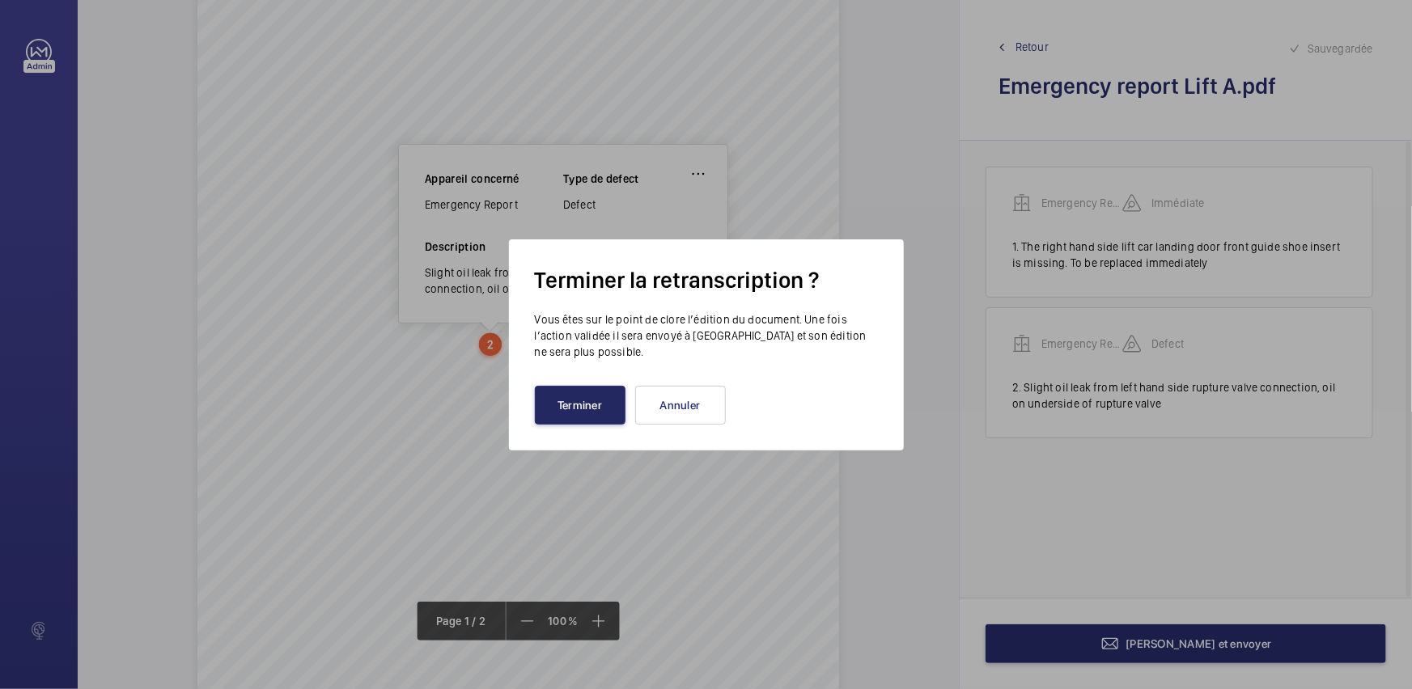
click at [586, 421] on button "Terminer" at bounding box center [580, 405] width 91 height 39
